Goal: Task Accomplishment & Management: Manage account settings

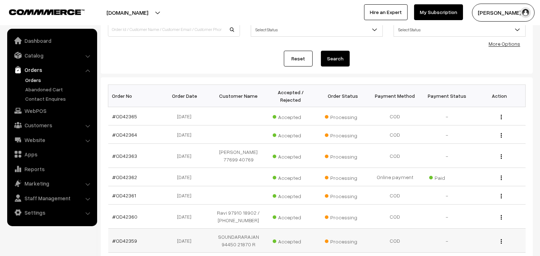
scroll to position [80, 0]
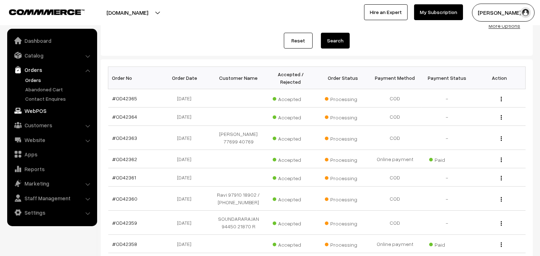
click at [46, 111] on link "WebPOS" at bounding box center [52, 110] width 86 height 13
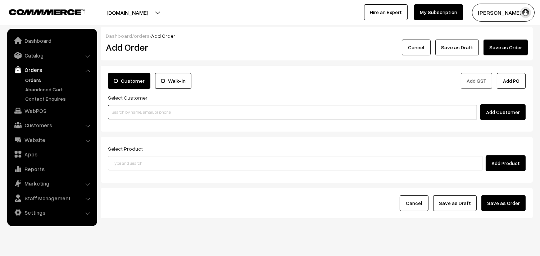
click at [150, 113] on input at bounding box center [292, 112] width 369 height 14
paste input "+91 99402 50037"
click at [132, 113] on input "+91 99402 50037" at bounding box center [292, 112] width 369 height 14
click at [119, 112] on input "[PHONE_NUMBER]" at bounding box center [292, 112] width 369 height 14
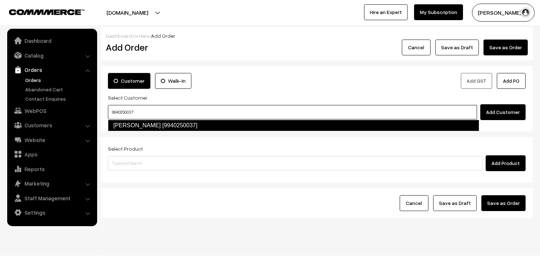
click at [131, 123] on link "[PERSON_NAME] [9940250037]" at bounding box center [294, 126] width 372 height 12
type input "9940250037"
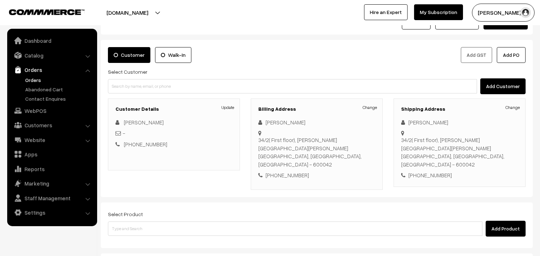
scroll to position [40, 0]
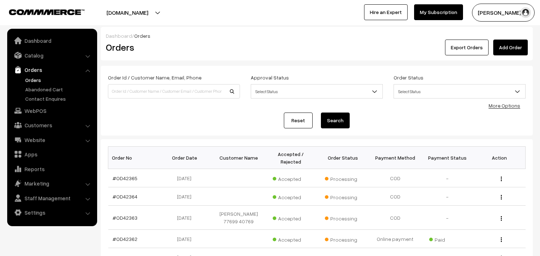
scroll to position [80, 0]
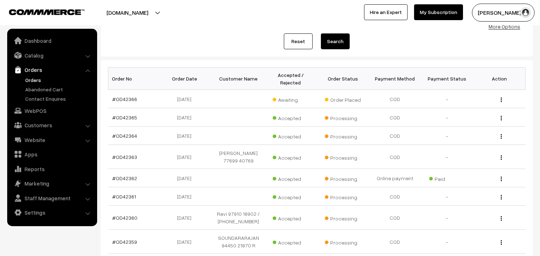
scroll to position [79, 0]
click at [125, 98] on link "#OD42366" at bounding box center [125, 99] width 25 height 6
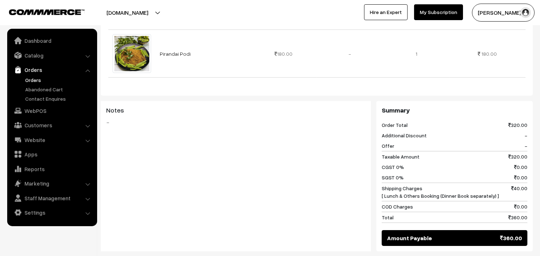
scroll to position [280, 0]
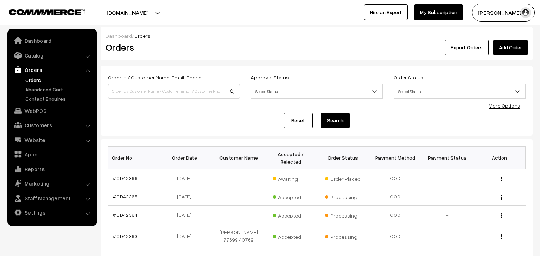
scroll to position [78, 0]
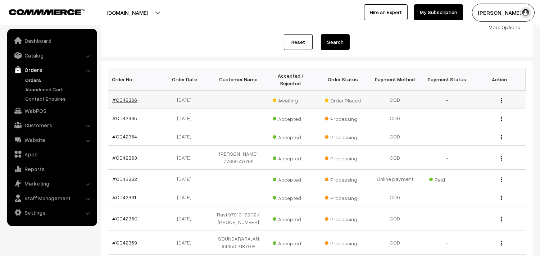
click at [125, 98] on link "#OD42366" at bounding box center [125, 100] width 25 height 6
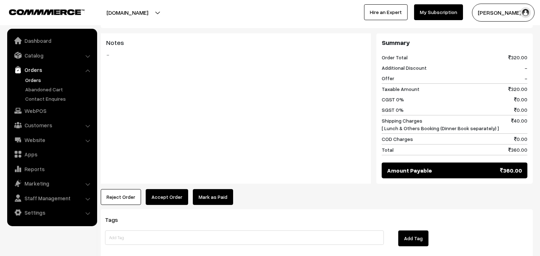
scroll to position [368, 0]
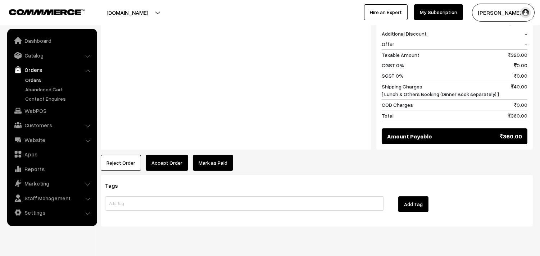
click at [167, 155] on button "Accept Order" at bounding box center [167, 163] width 42 height 16
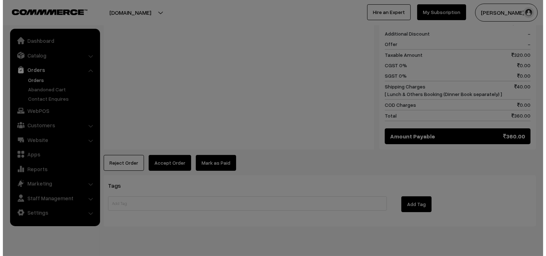
scroll to position [369, 0]
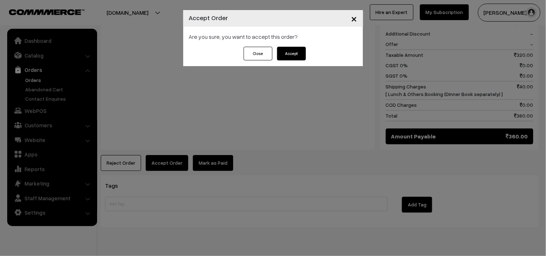
click at [296, 52] on button "Accept" at bounding box center [291, 54] width 29 height 14
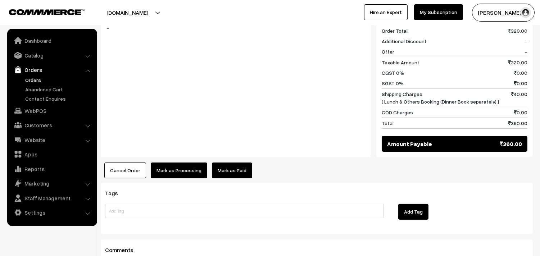
click at [173, 163] on button "Mark as Processing" at bounding box center [179, 171] width 57 height 16
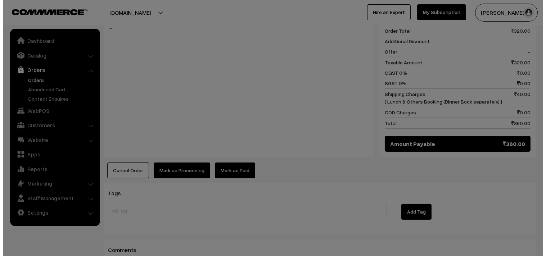
scroll to position [361, 0]
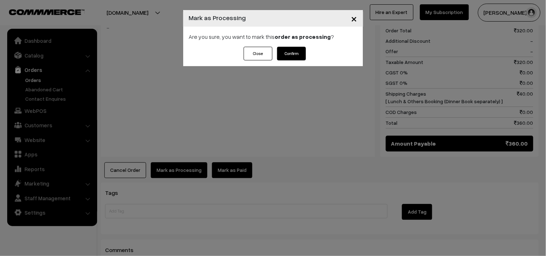
click at [283, 50] on button "Confirm" at bounding box center [291, 54] width 29 height 14
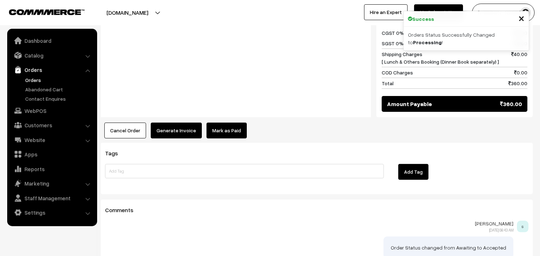
click at [166, 123] on button "Generate Invoice" at bounding box center [176, 131] width 51 height 16
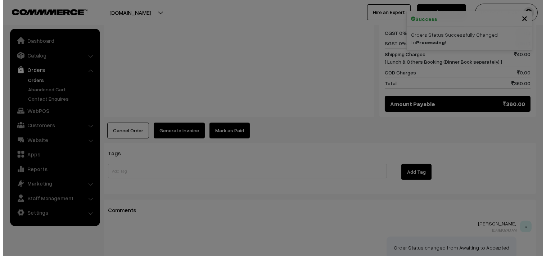
scroll to position [401, 0]
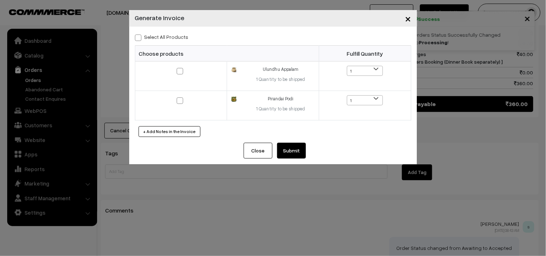
click at [139, 37] on span at bounding box center [138, 38] width 6 height 6
click at [139, 37] on input "Select All Products" at bounding box center [137, 36] width 5 height 5
checkbox input "true"
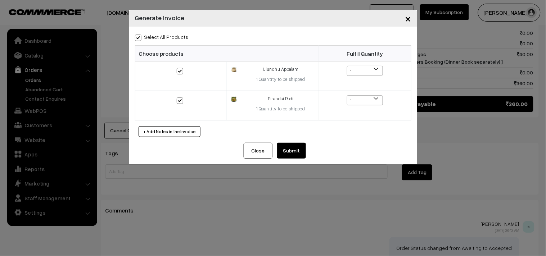
click at [299, 150] on button "Submit" at bounding box center [291, 151] width 29 height 16
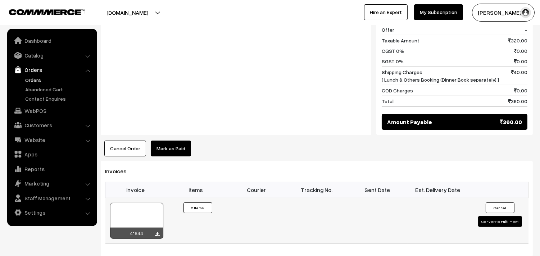
scroll to position [400, 0]
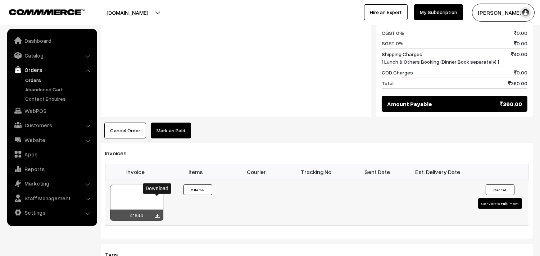
click at [157, 215] on icon at bounding box center [158, 217] width 4 height 5
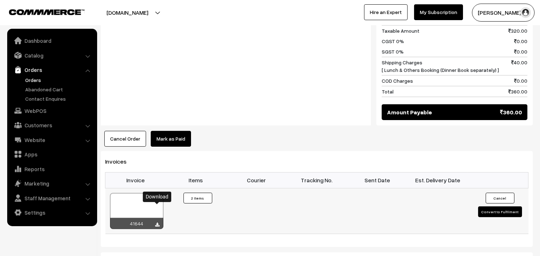
scroll to position [440, 0]
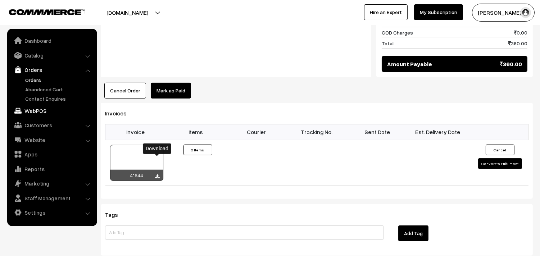
click at [30, 111] on link "WebPOS" at bounding box center [52, 110] width 86 height 13
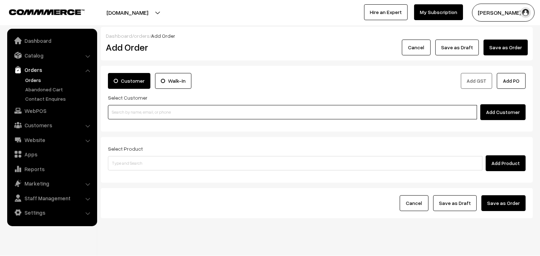
click at [187, 114] on input at bounding box center [292, 112] width 369 height 14
paste input "[PHONE_NUMBER]"
click at [132, 113] on input "[PHONE_NUMBER]" at bounding box center [292, 112] width 369 height 14
click at [119, 113] on input "[PHONE_NUMBER]" at bounding box center [292, 112] width 369 height 14
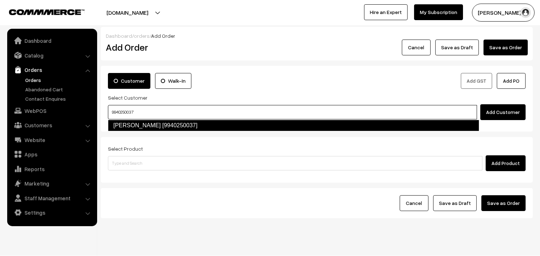
click at [135, 124] on link "[PERSON_NAME] [9940250037]" at bounding box center [294, 126] width 372 height 12
type input "9940250037"
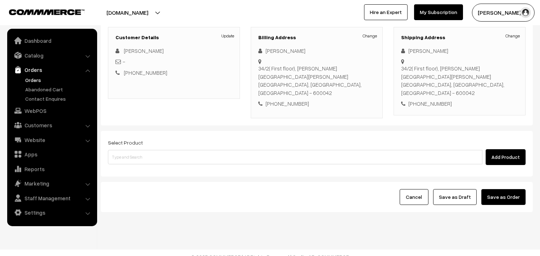
scroll to position [98, 0]
click at [365, 38] on link "Change" at bounding box center [370, 35] width 14 height 6
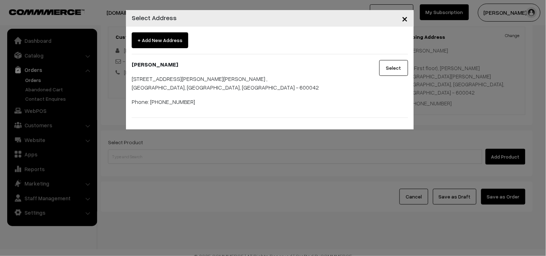
click at [402, 21] on span "×" at bounding box center [405, 18] width 6 height 13
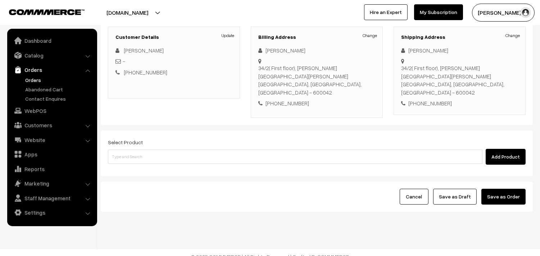
click at [28, 80] on link "Orders" at bounding box center [58, 80] width 71 height 8
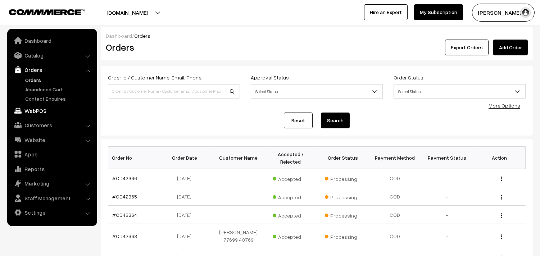
click at [35, 111] on link "WebPOS" at bounding box center [52, 110] width 86 height 13
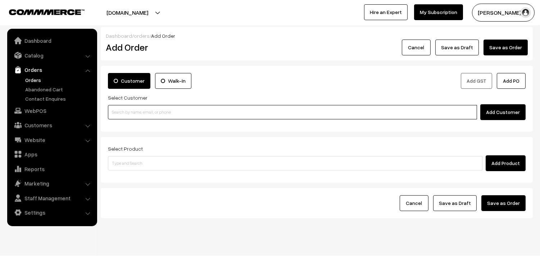
drag, startPoint x: 0, startPoint y: 0, endPoint x: 132, endPoint y: 108, distance: 170.9
click at [132, 108] on input at bounding box center [292, 112] width 369 height 14
paste input "[PHONE_NUMBER]"
click at [132, 113] on input "[PHONE_NUMBER]" at bounding box center [292, 112] width 369 height 14
click at [119, 112] on input "[PHONE_NUMBER]" at bounding box center [292, 112] width 369 height 14
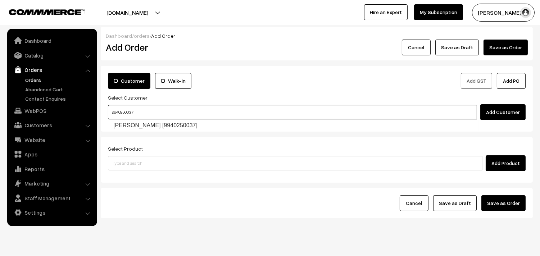
click at [140, 125] on link "[PERSON_NAME] [9940250037]" at bounding box center [293, 125] width 371 height 11
type input "9940250037"
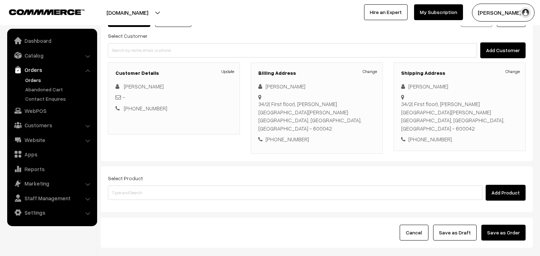
scroll to position [80, 0]
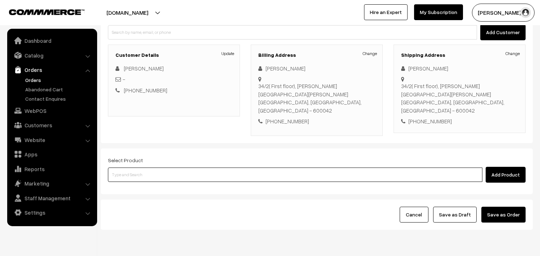
click at [192, 168] on input at bounding box center [295, 175] width 375 height 14
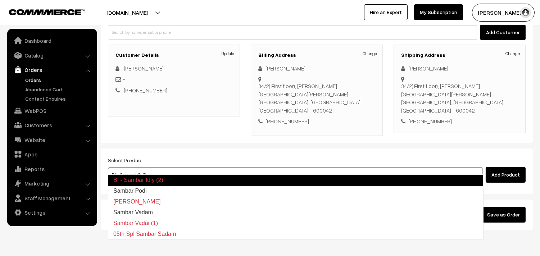
type input "Sambar Podi"
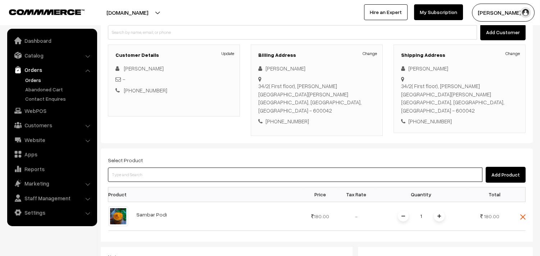
click at [311, 168] on input at bounding box center [295, 175] width 375 height 14
click at [201, 168] on input at bounding box center [295, 175] width 375 height 14
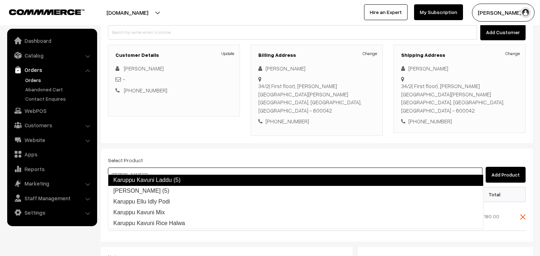
type input "Karuppu Ellu Idly Podi"
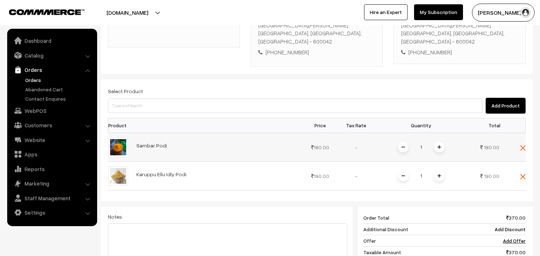
scroll to position [160, 0]
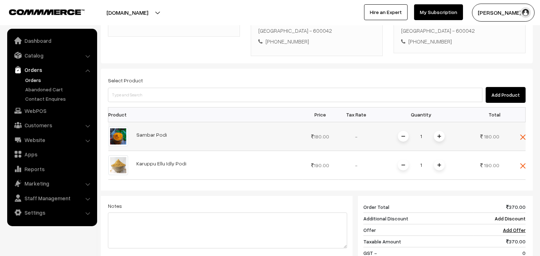
click at [439, 131] on span at bounding box center [439, 136] width 11 height 11
click at [440, 160] on span at bounding box center [439, 165] width 11 height 11
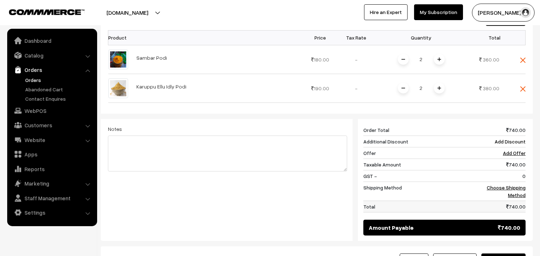
scroll to position [240, 0]
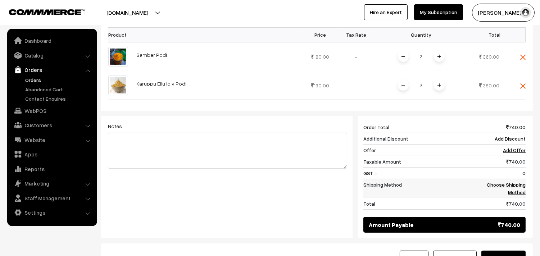
click at [507, 182] on link "Choose Shipping Method" at bounding box center [506, 189] width 39 height 14
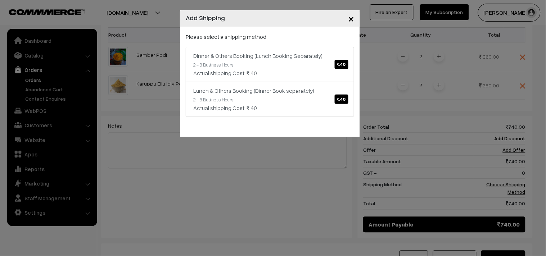
click at [350, 18] on span "×" at bounding box center [351, 18] width 6 height 13
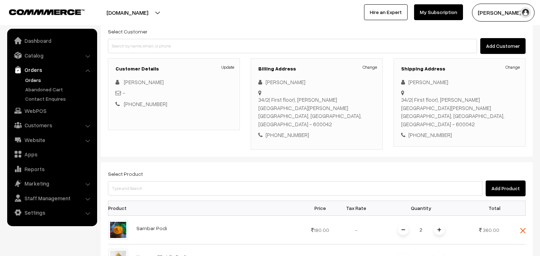
scroll to position [40, 0]
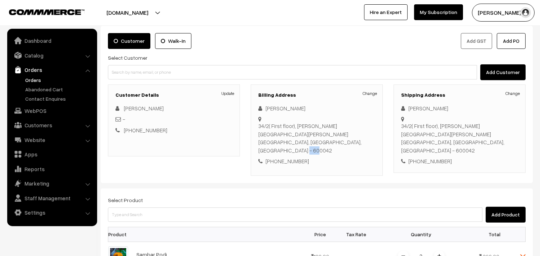
drag, startPoint x: 321, startPoint y: 144, endPoint x: 355, endPoint y: 143, distance: 34.3
click at [355, 143] on div "34/2( First floor), Jyotsna Complex Padmavathi , Nagar Main road extension Vela…" at bounding box center [317, 138] width 117 height 32
copy div "600042"
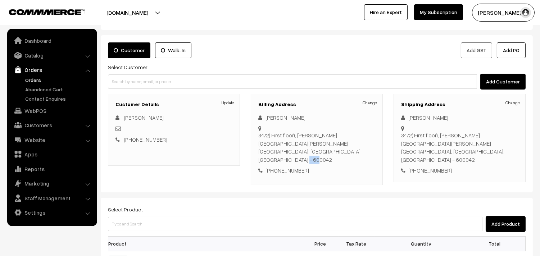
scroll to position [22, 0]
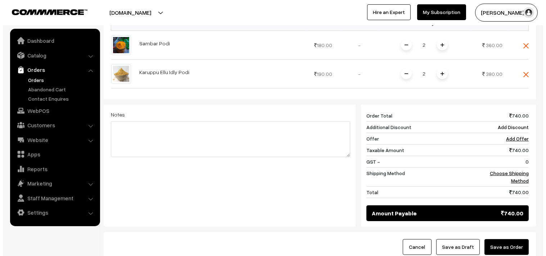
scroll to position [262, 0]
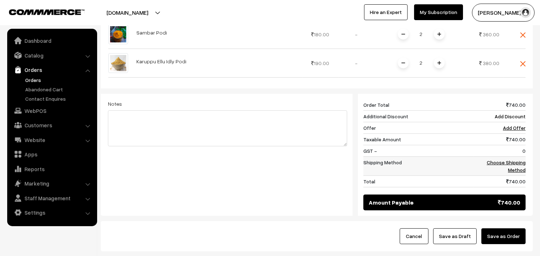
click at [517, 159] on link "Choose Shipping Method" at bounding box center [506, 166] width 39 height 14
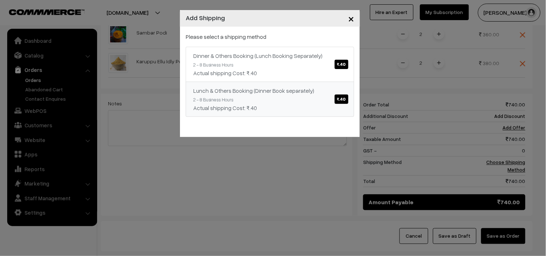
click at [337, 99] on span "₹.40" at bounding box center [342, 99] width 14 height 9
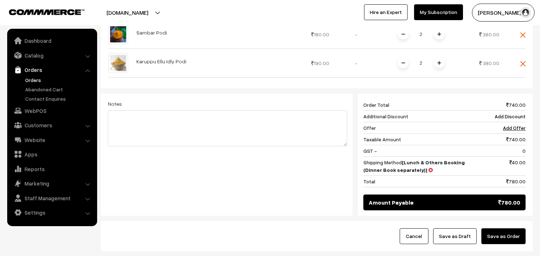
click at [509, 232] on button "Save as Order" at bounding box center [504, 237] width 44 height 16
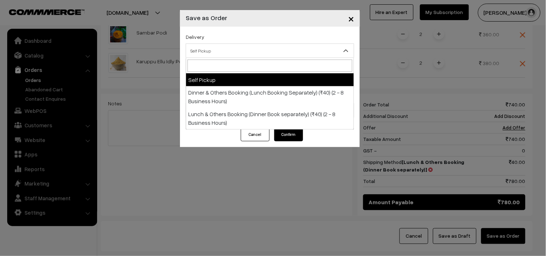
click at [255, 50] on span "Self Pickup" at bounding box center [270, 51] width 168 height 13
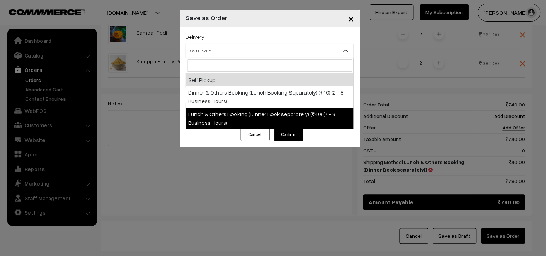
select select "LOB1"
select select "3"
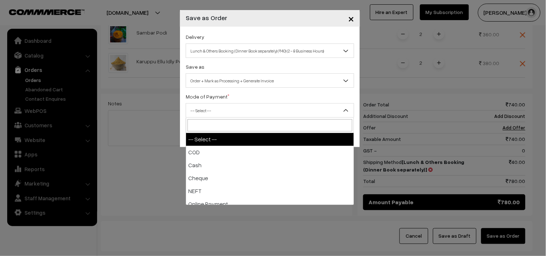
click at [263, 112] on span "-- Select --" at bounding box center [270, 110] width 168 height 13
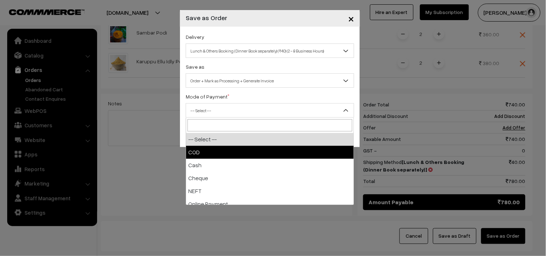
select select "1"
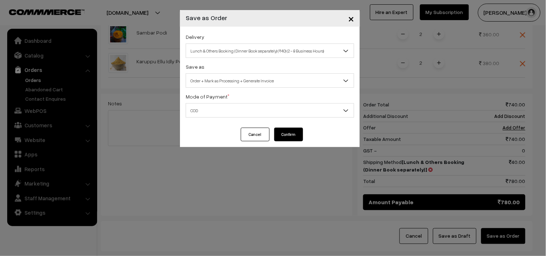
click at [294, 138] on button "Confirm" at bounding box center [288, 135] width 29 height 14
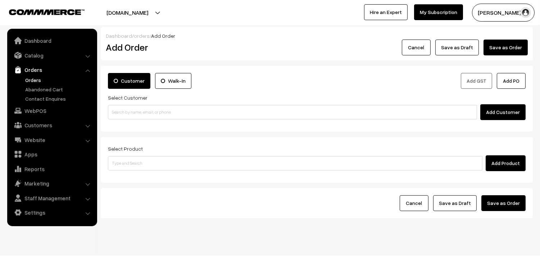
click at [30, 78] on link "Orders" at bounding box center [58, 80] width 71 height 8
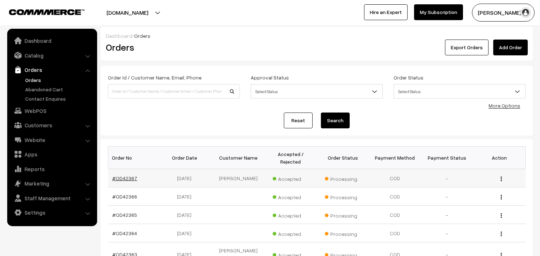
click at [129, 178] on link "#OD42367" at bounding box center [125, 178] width 25 height 6
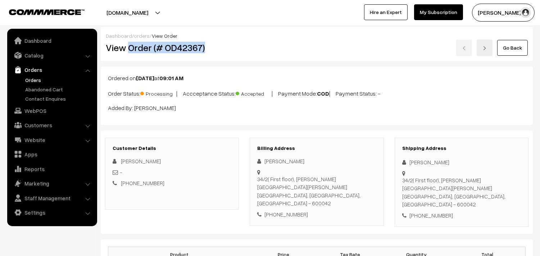
drag, startPoint x: 128, startPoint y: 51, endPoint x: 235, endPoint y: 50, distance: 107.3
click at [235, 50] on h2 "View Order (# OD42367)" at bounding box center [173, 47] width 134 height 11
copy h2 "Order (# OD42367)"
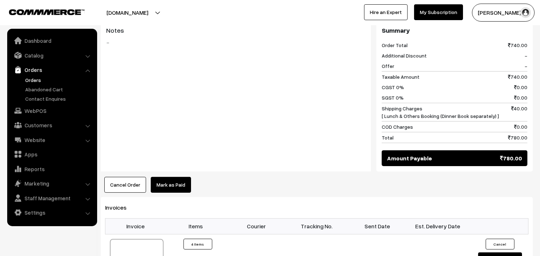
scroll to position [400, 0]
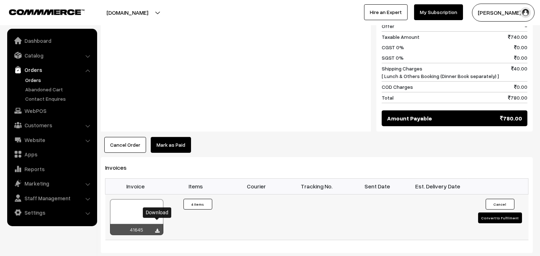
click at [157, 229] on icon at bounding box center [158, 231] width 4 height 5
click at [26, 77] on link "Orders" at bounding box center [58, 80] width 71 height 8
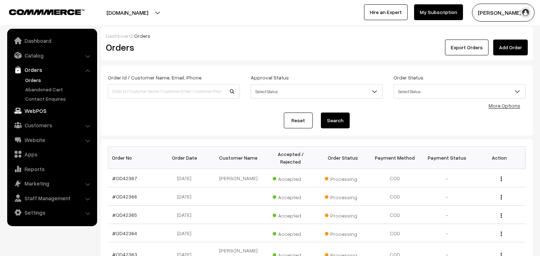
click at [31, 112] on link "WebPOS" at bounding box center [52, 110] width 86 height 13
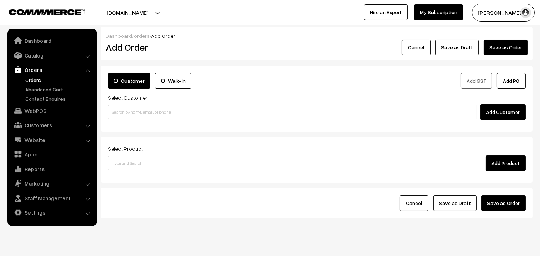
click at [31, 78] on link "Orders" at bounding box center [58, 80] width 71 height 8
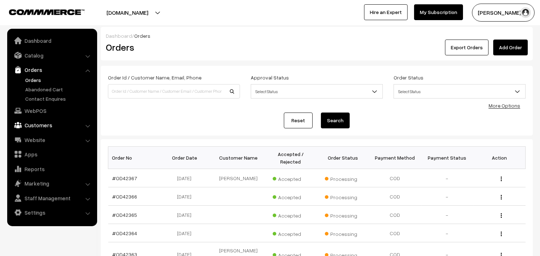
click at [31, 123] on link "Customers" at bounding box center [52, 125] width 86 height 13
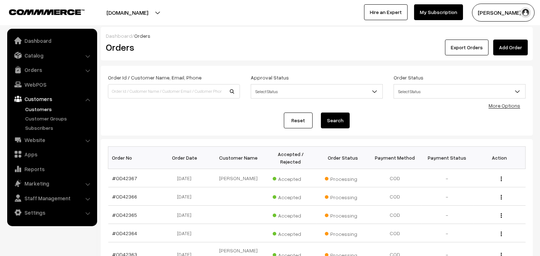
click at [30, 108] on link "Customers" at bounding box center [58, 109] width 71 height 8
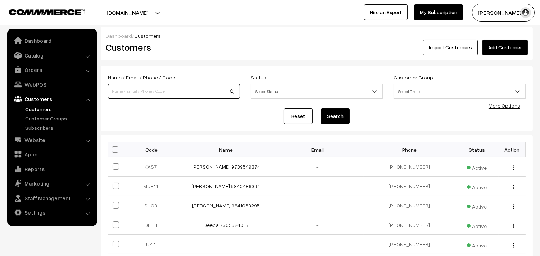
click at [151, 91] on input at bounding box center [174, 91] width 132 height 14
paste input "[PHONE_NUMBER]"
drag, startPoint x: 131, startPoint y: 91, endPoint x: 137, endPoint y: 91, distance: 6.5
click at [131, 91] on input "[PHONE_NUMBER]" at bounding box center [174, 91] width 132 height 14
click at [119, 91] on input "[PHONE_NUMBER]" at bounding box center [174, 91] width 132 height 14
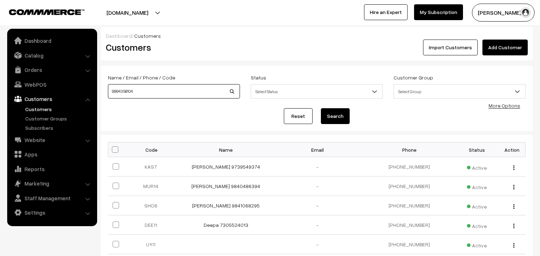
type input "9994358104"
click at [337, 117] on button "Search" at bounding box center [335, 116] width 29 height 16
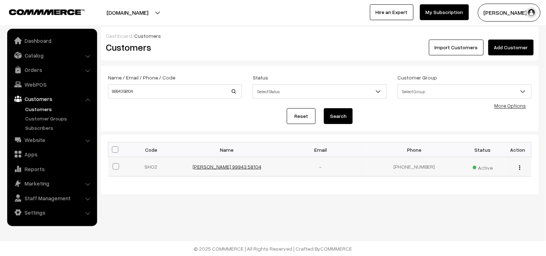
click at [228, 166] on link "[PERSON_NAME] 99943 58104" at bounding box center [227, 167] width 69 height 6
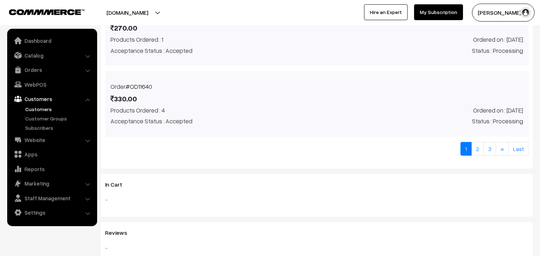
scroll to position [560, 0]
click at [517, 148] on link "Last" at bounding box center [519, 149] width 20 height 14
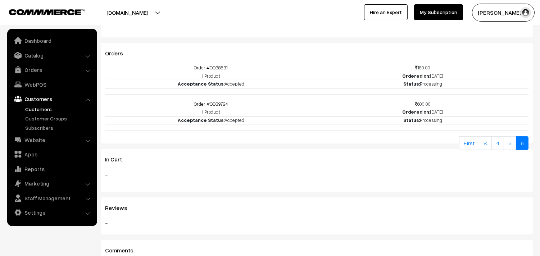
scroll to position [283, 0]
click at [227, 104] on link "Order #OD39724" at bounding box center [211, 105] width 34 height 6
click at [34, 68] on link "Orders" at bounding box center [52, 69] width 86 height 13
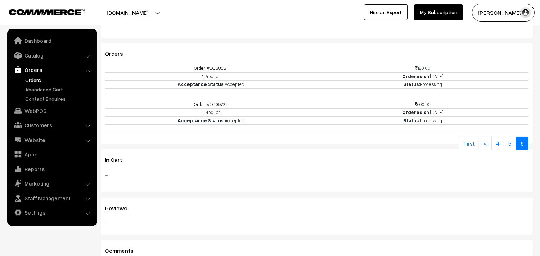
click at [35, 80] on link "Orders" at bounding box center [58, 80] width 71 height 8
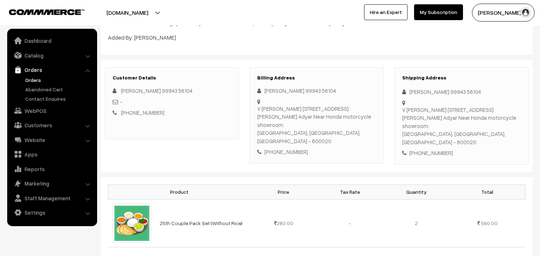
scroll to position [80, 0]
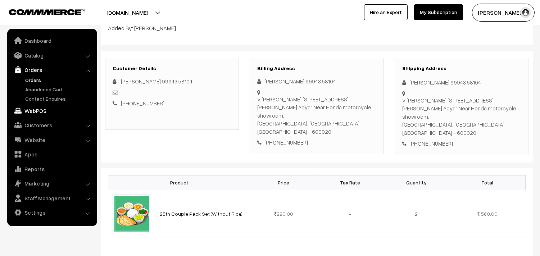
click at [37, 109] on link "WebPOS" at bounding box center [52, 110] width 86 height 13
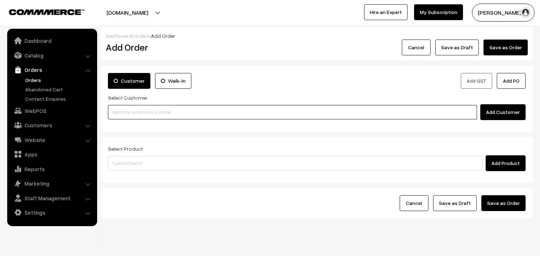
click at [195, 113] on input at bounding box center [292, 112] width 369 height 14
paste input "[PHONE_NUMBER]"
click at [131, 112] on input "[PHONE_NUMBER]" at bounding box center [292, 112] width 369 height 14
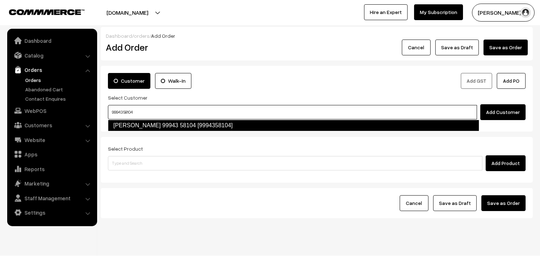
click at [277, 125] on link "[PERSON_NAME] 99943 58104 [9994358104]" at bounding box center [294, 126] width 372 height 12
type input "9994358104"
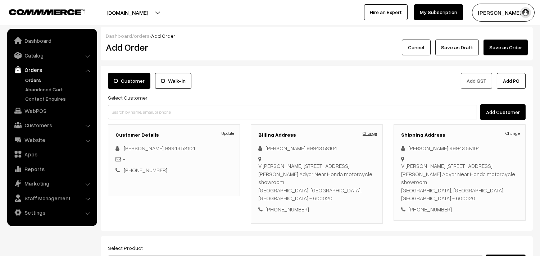
click at [377, 132] on link "Change" at bounding box center [370, 133] width 14 height 6
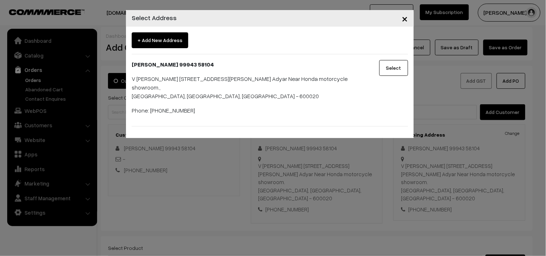
click at [404, 17] on span "×" at bounding box center [405, 18] width 6 height 13
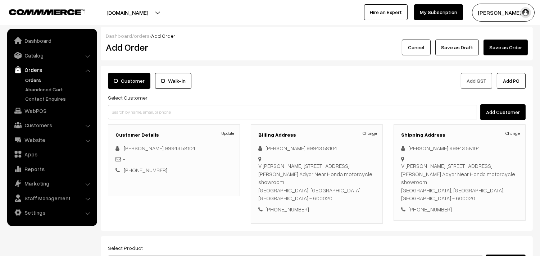
click at [287, 95] on div "Select Customer Add Customer" at bounding box center [317, 106] width 418 height 27
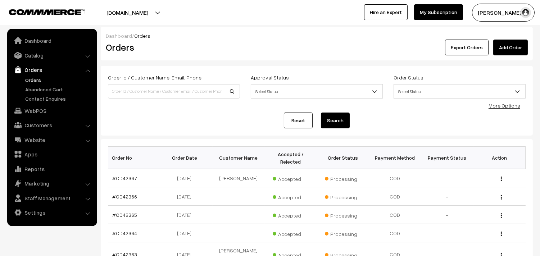
click at [189, 112] on div "Order Id / Customer Name, Email, Phone Approval Status Select Status Awaiting A…" at bounding box center [317, 100] width 418 height 55
